Goal: Information Seeking & Learning: Learn about a topic

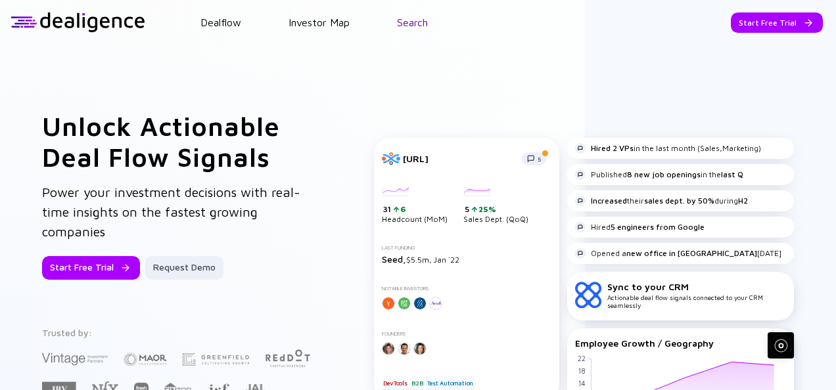
click at [400, 25] on link "Search" at bounding box center [412, 22] width 31 height 12
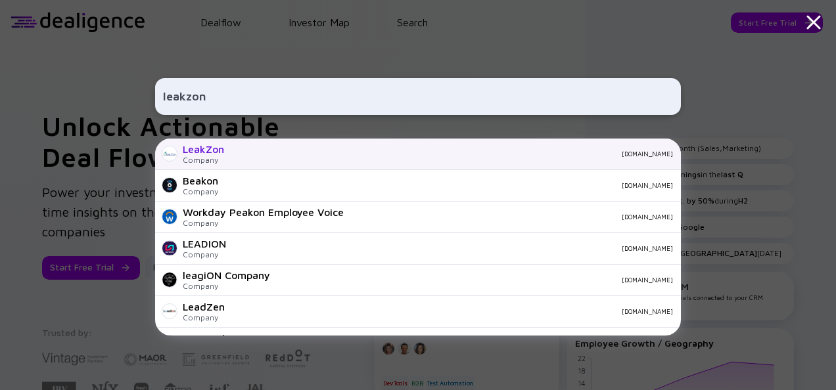
type input "leakzon"
click at [242, 150] on div "[DOMAIN_NAME]" at bounding box center [454, 154] width 438 height 8
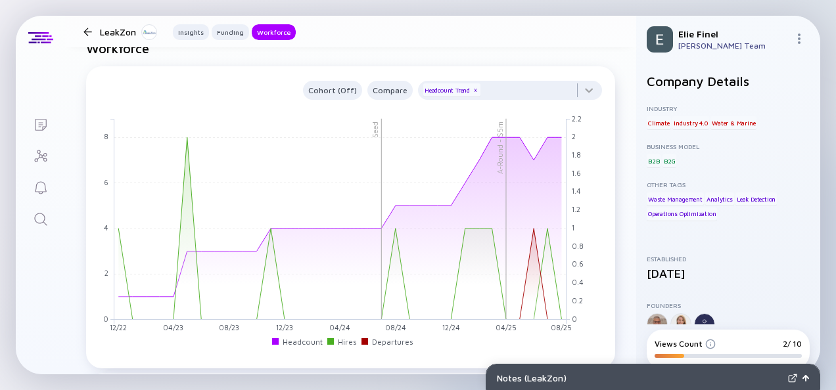
scroll to position [1249, 0]
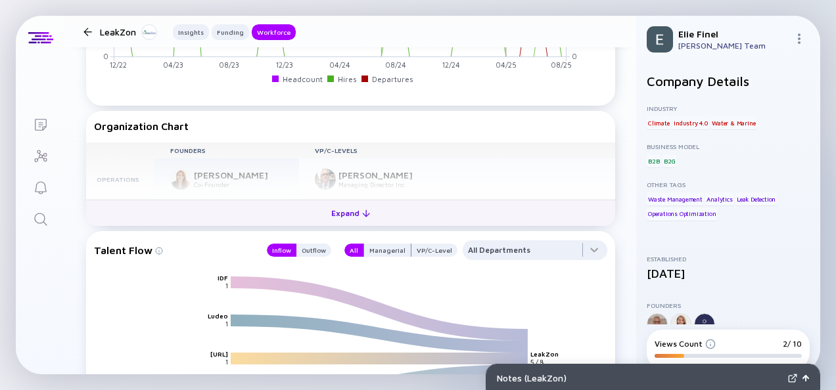
click at [338, 220] on div "Expand" at bounding box center [350, 213] width 55 height 20
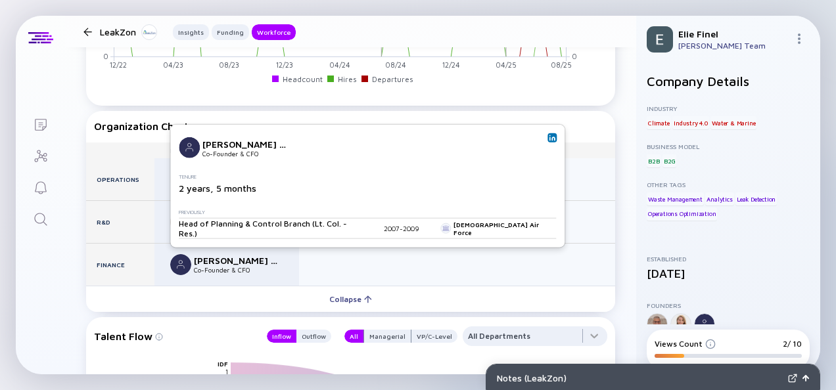
click at [237, 261] on div "[PERSON_NAME] [PERSON_NAME]" at bounding box center [237, 260] width 87 height 11
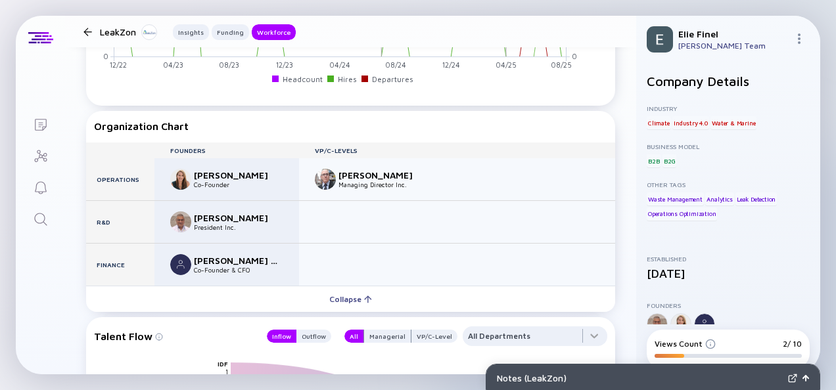
click at [183, 272] on img at bounding box center [180, 264] width 21 height 21
click at [183, 269] on img at bounding box center [180, 264] width 21 height 21
click at [209, 266] on div "Co-Founder & CFO" at bounding box center [237, 270] width 87 height 8
click at [231, 260] on div "[PERSON_NAME] [PERSON_NAME]" at bounding box center [237, 260] width 87 height 11
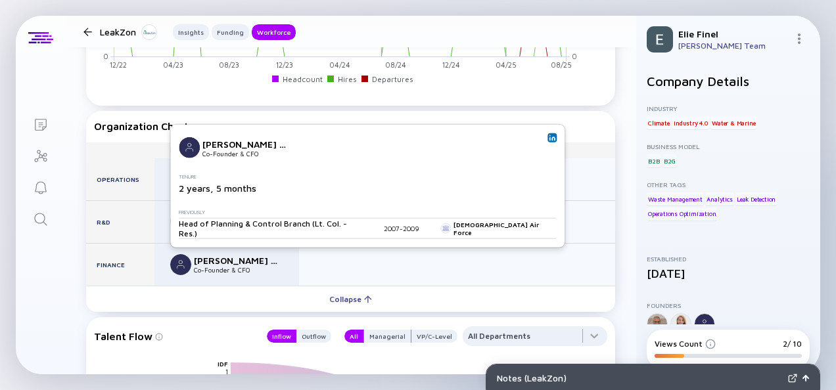
click at [549, 139] on img at bounding box center [552, 138] width 7 height 7
